Goal: Task Accomplishment & Management: Use online tool/utility

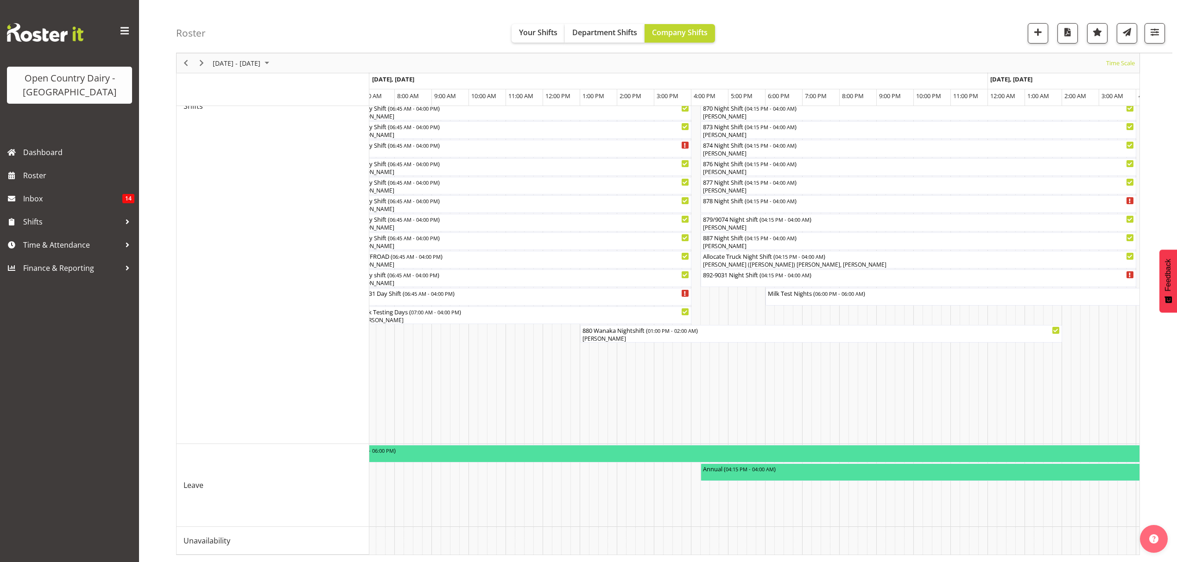
click at [958, 561] on div "[DATE] - [DATE] [DATE] Timeline Day Timeline Week Timeline Fortnight Timeline M…" at bounding box center [676, 135] width 1001 height 856
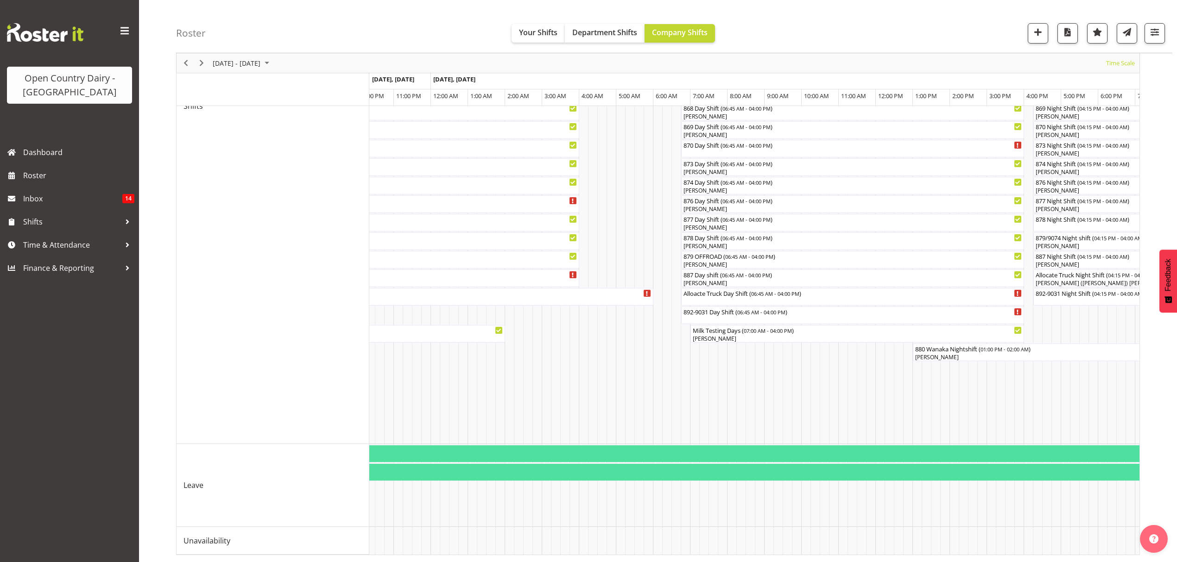
click at [1051, 557] on div "[DATE] - [DATE] [DATE] Timeline Day Timeline Week Timeline Fortnight Timeline M…" at bounding box center [676, 135] width 1001 height 856
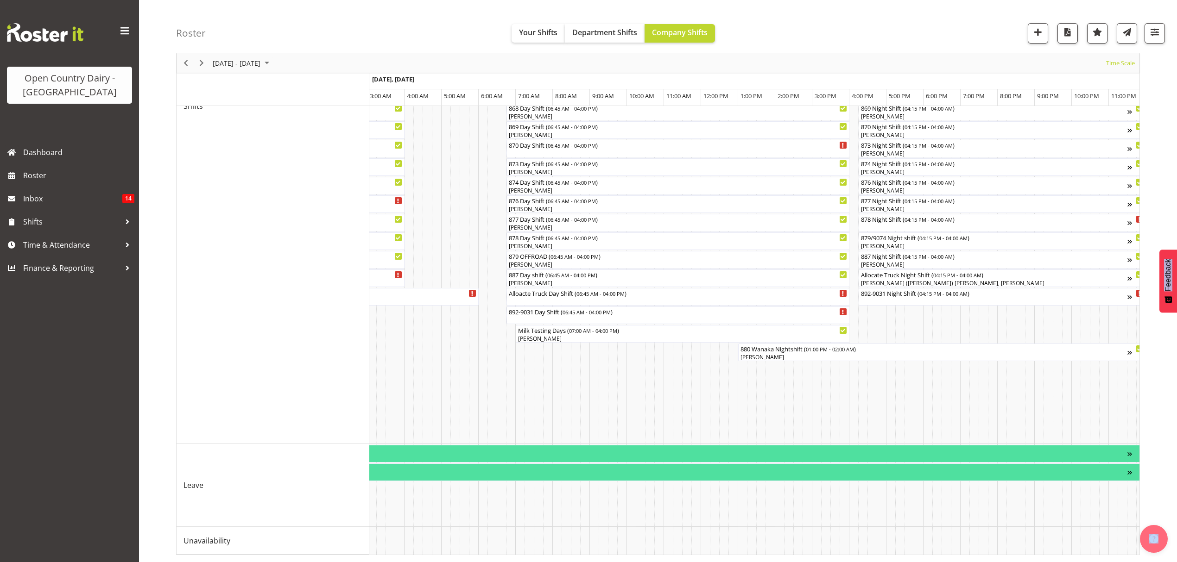
click at [1051, 557] on div "[DATE] - [DATE] [DATE] Timeline Day Timeline Week Timeline Fortnight Timeline M…" at bounding box center [676, 135] width 1001 height 856
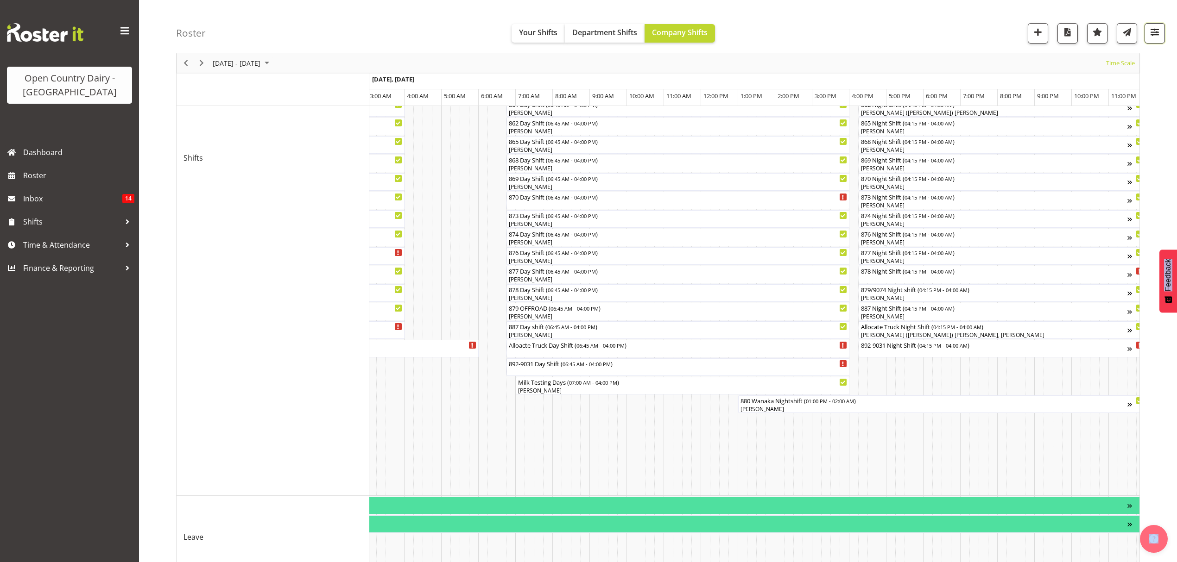
click at [1150, 36] on span "button" at bounding box center [1154, 32] width 12 height 12
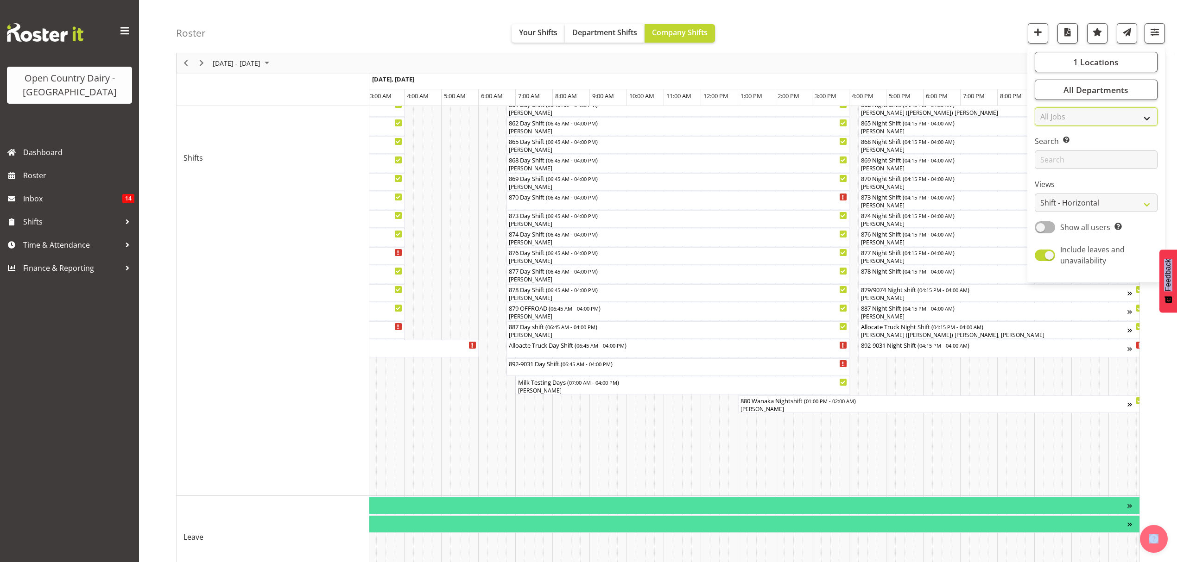
click at [1147, 113] on select "All Jobs All Jobs Connecting /unconnecting Trailers Meeting" at bounding box center [1095, 116] width 123 height 19
click at [1146, 86] on button "All Departments" at bounding box center [1095, 90] width 123 height 20
click at [1142, 59] on button "1 Locations" at bounding box center [1095, 62] width 123 height 20
click at [1053, 127] on span "Freight" at bounding box center [1061, 129] width 24 height 7
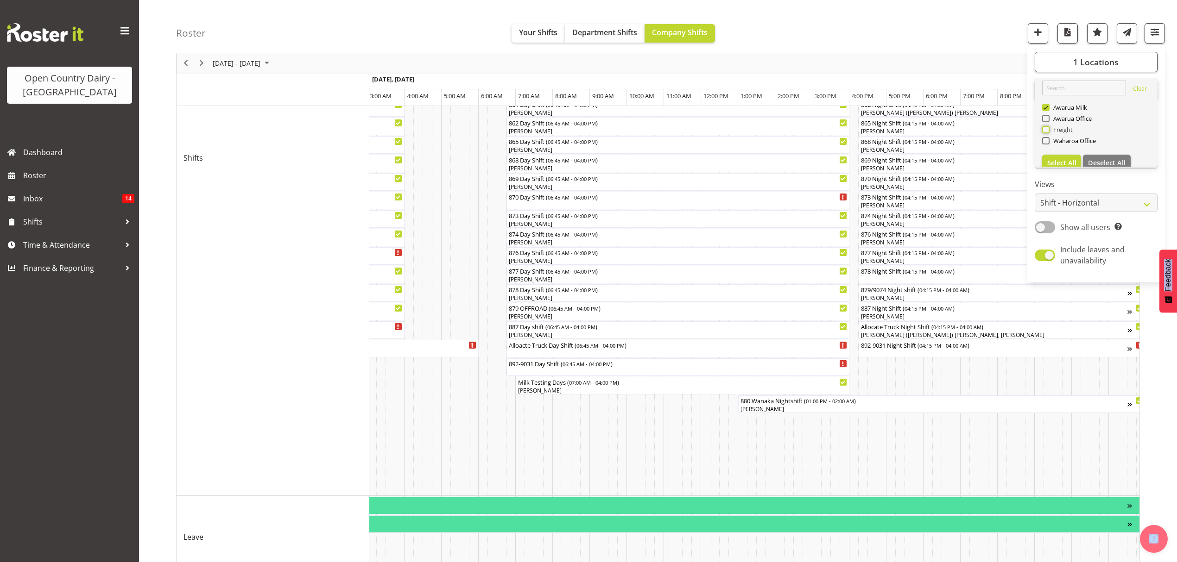
click at [1048, 127] on input "Freight" at bounding box center [1045, 130] width 6 height 6
checkbox input "true"
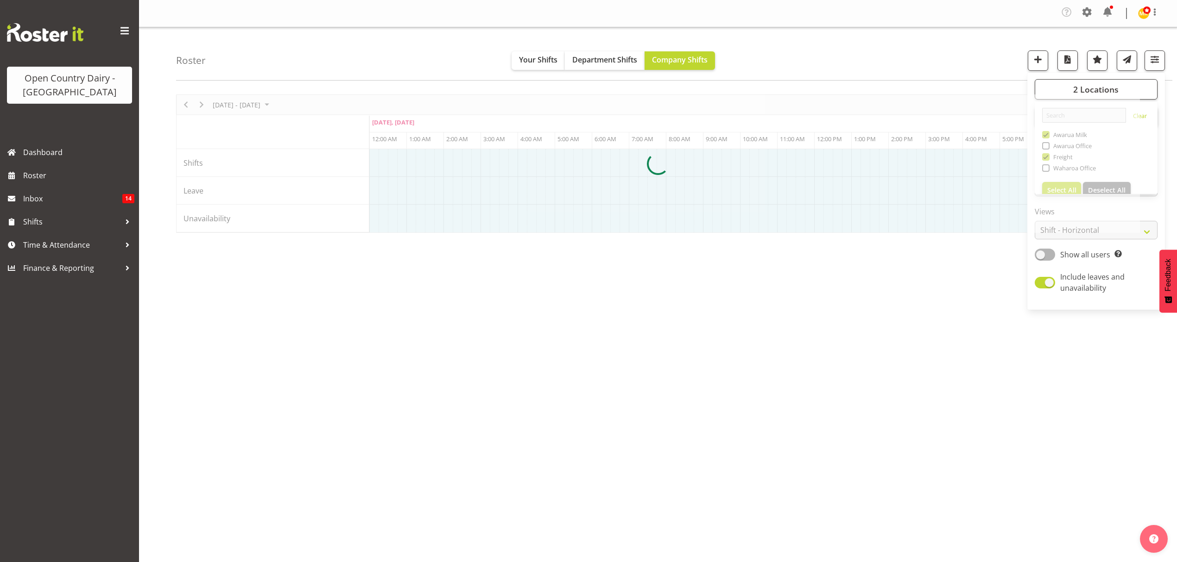
click at [1050, 381] on div "[DATE] - [DATE] [DATE] Timeline Day Timeline Week Timeline Fortnight Timeline M…" at bounding box center [676, 273] width 1001 height 371
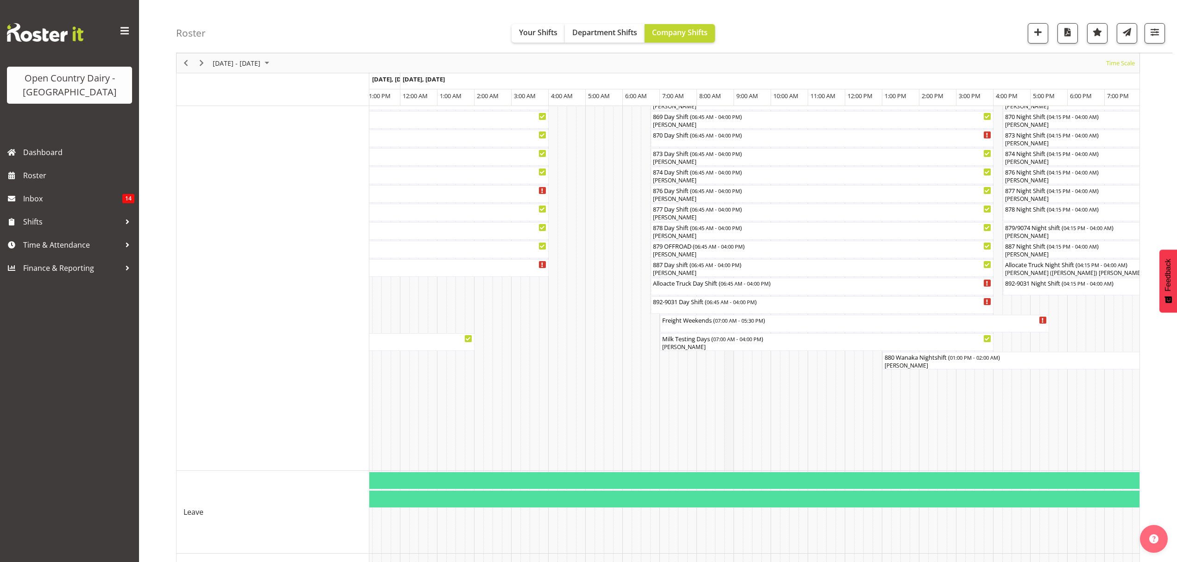
scroll to position [465, 0]
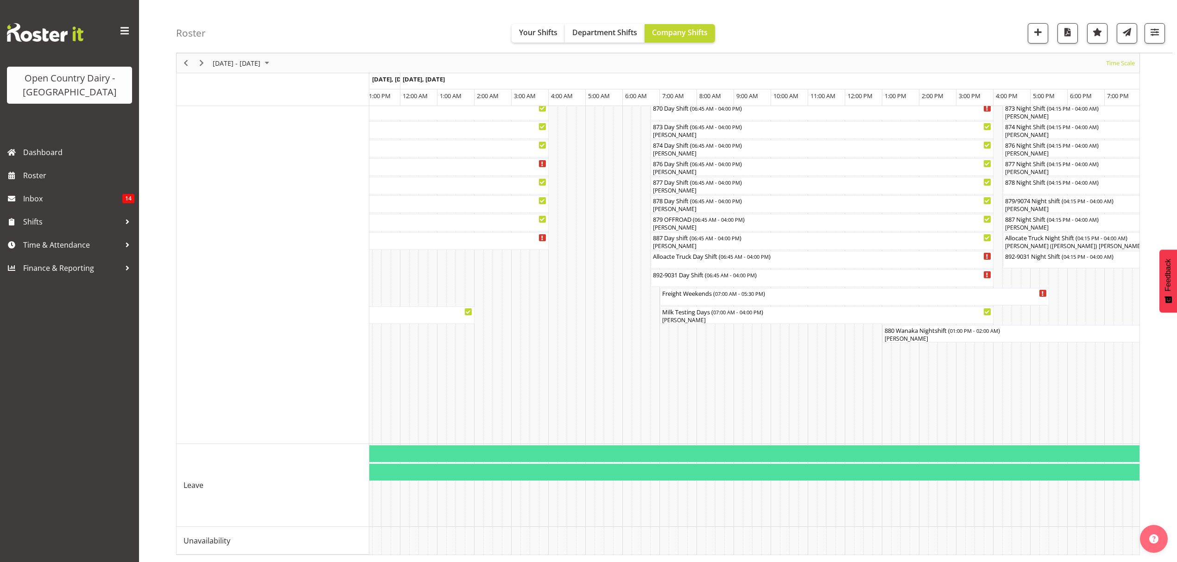
click at [197, 56] on div "Timeline Week of September 9, 2025" at bounding box center [202, 62] width 16 height 19
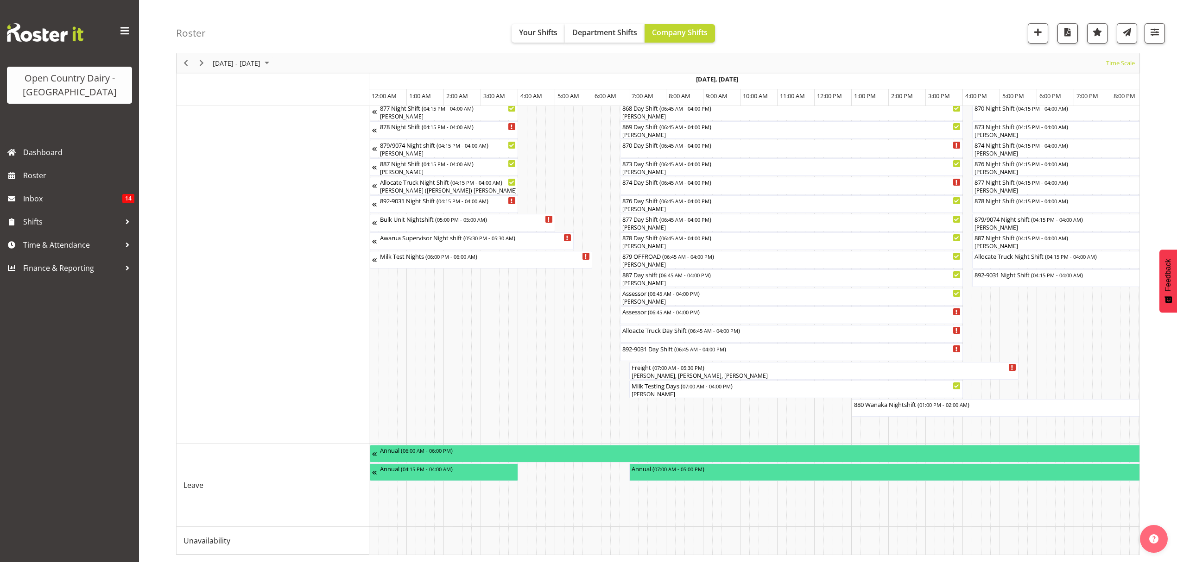
scroll to position [0, 324]
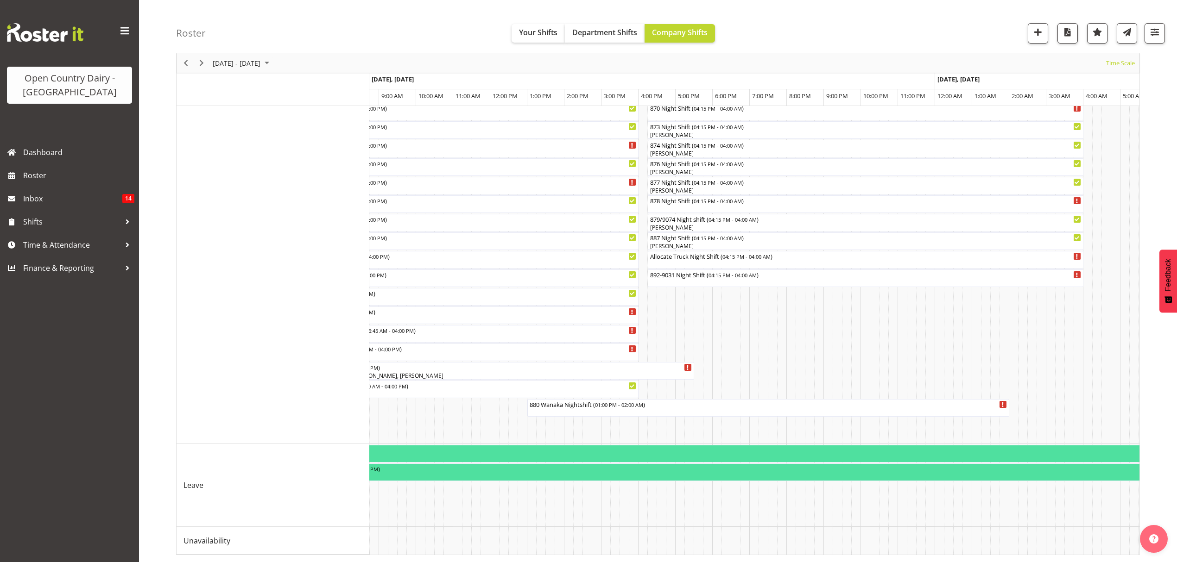
drag, startPoint x: 458, startPoint y: 545, endPoint x: 497, endPoint y: 551, distance: 39.8
click at [497, 551] on div "880 Wanaka Nightshift ( 01:00 PM - 02:00 AM ) [PERSON_NAME] 734 Night Shift ( 0…" at bounding box center [754, 124] width 770 height 861
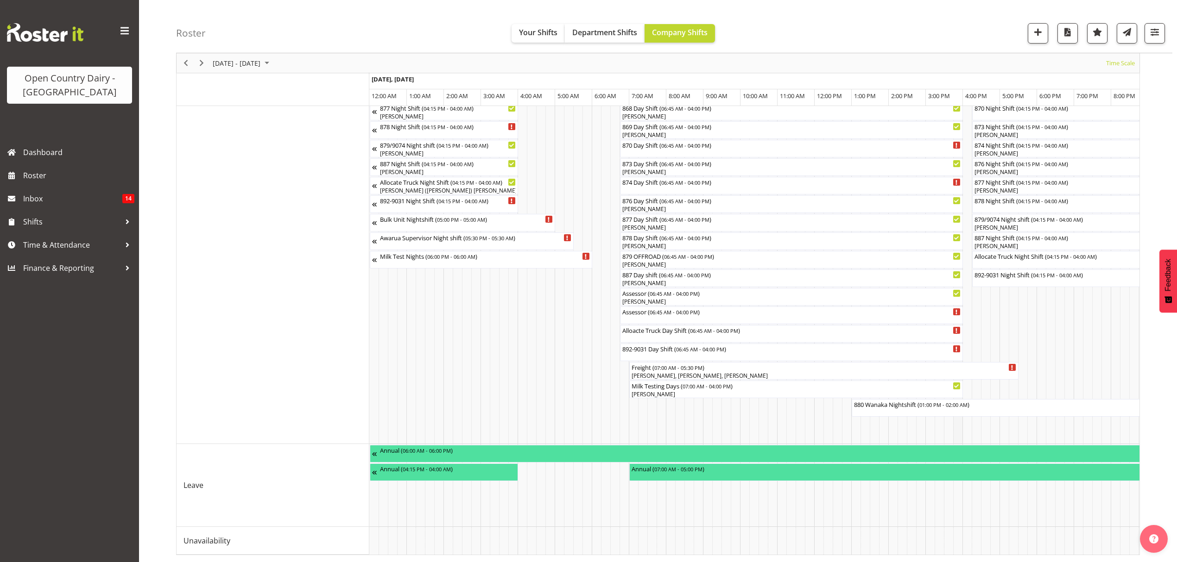
scroll to position [0, 9]
